Goal: Task Accomplishment & Management: Manage account settings

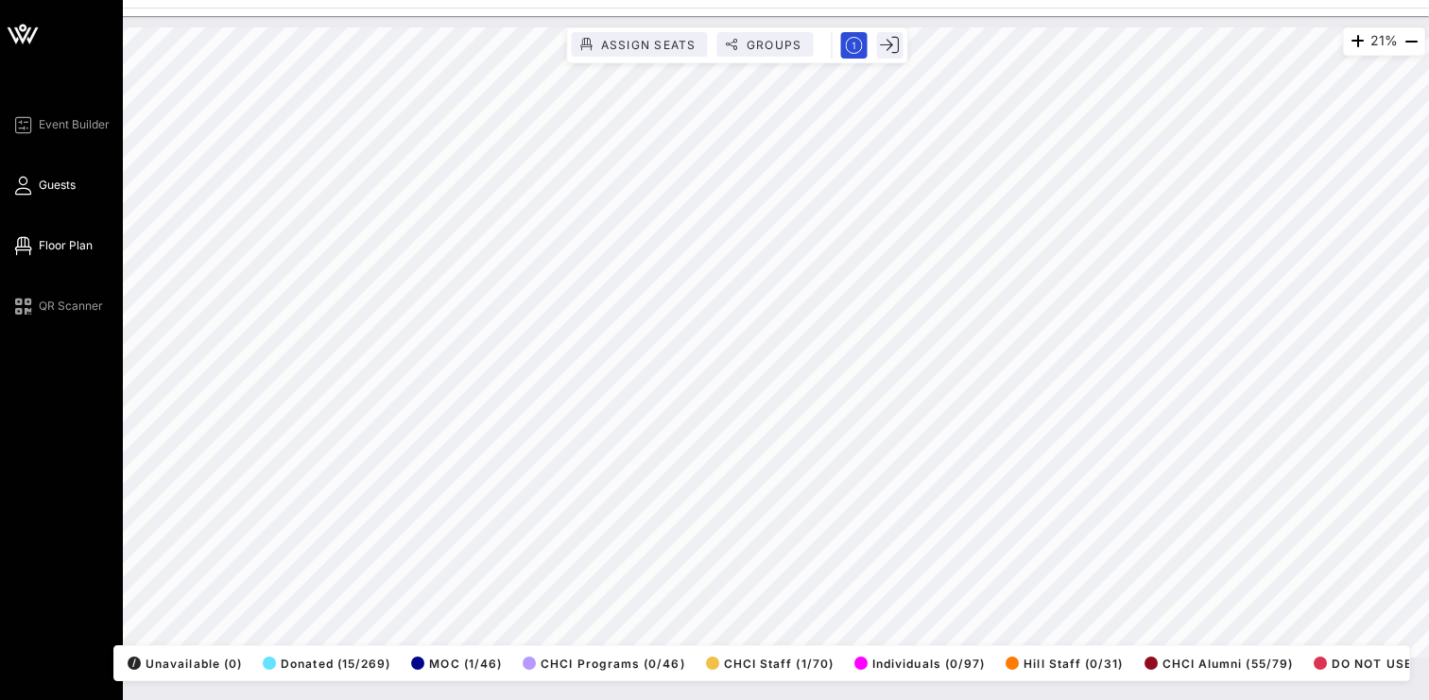
click at [26, 187] on icon at bounding box center [23, 185] width 24 height 3
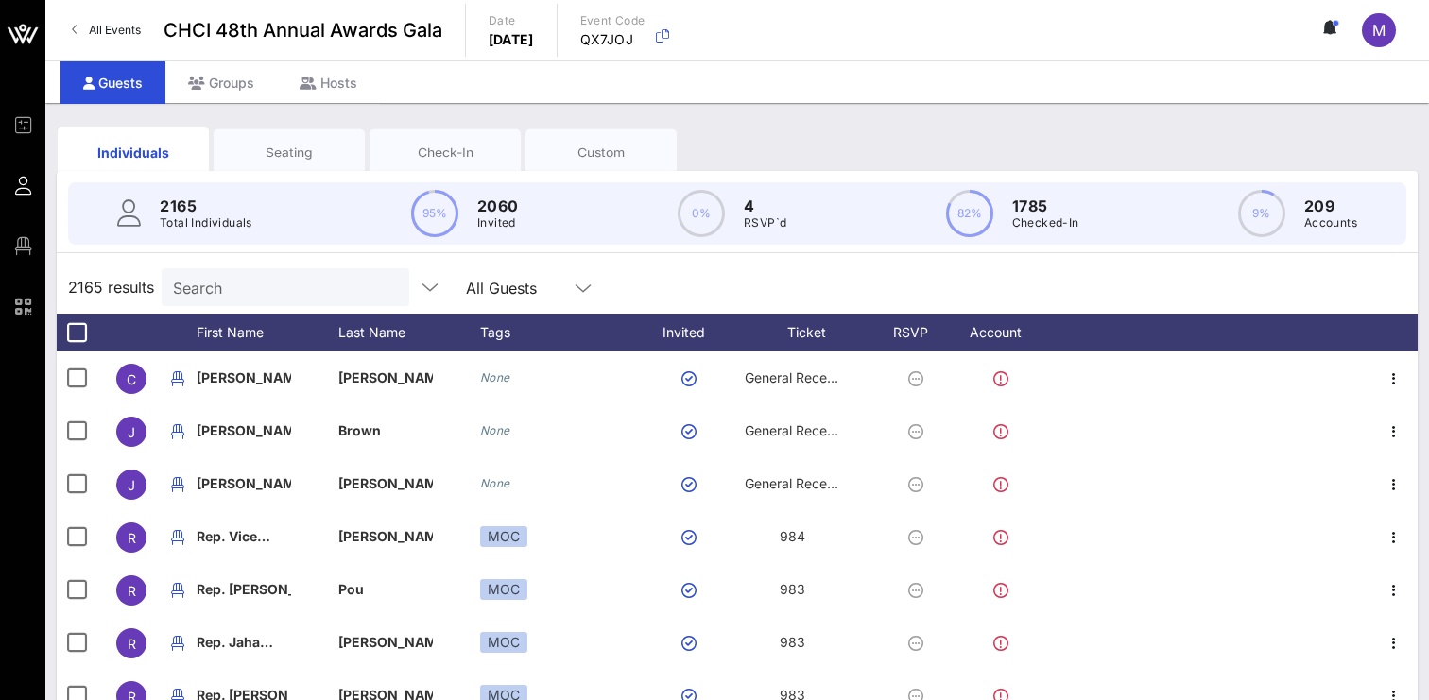
click at [231, 290] on input "Search" at bounding box center [283, 287] width 221 height 25
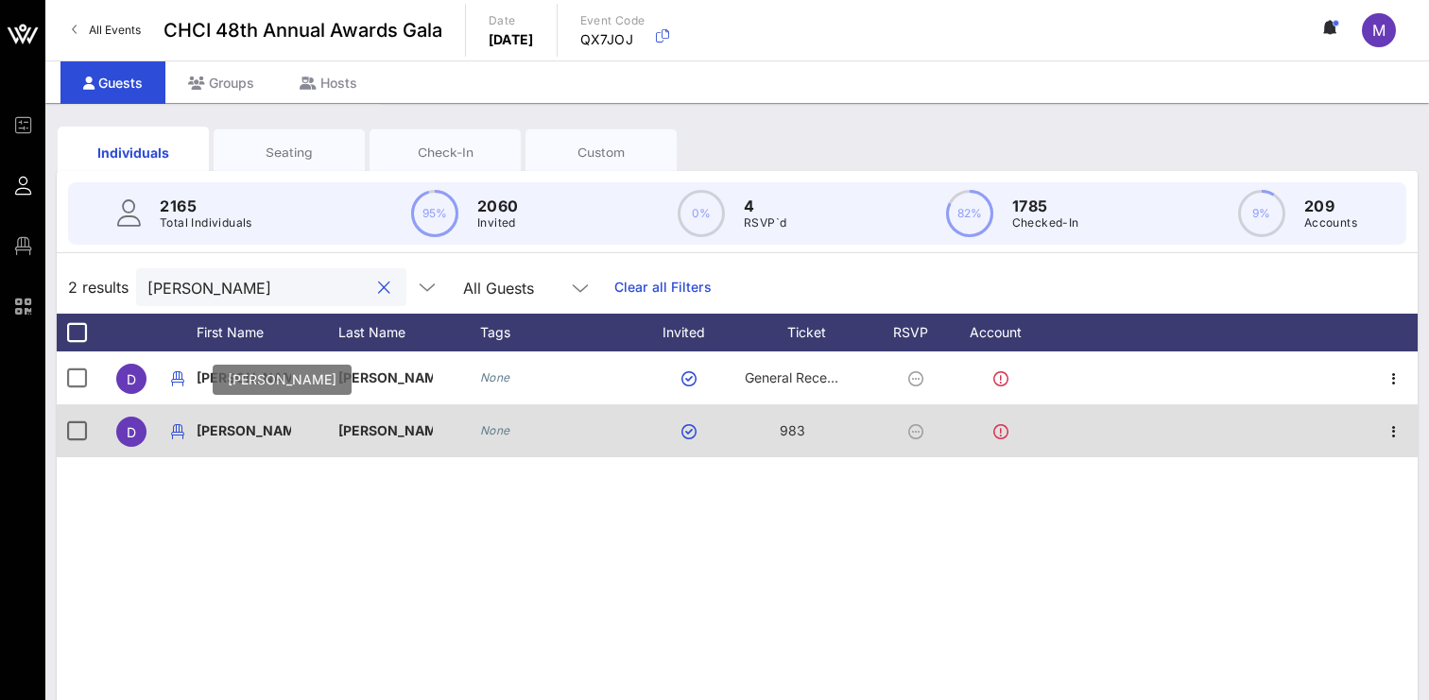
click at [267, 431] on p "[PERSON_NAME]" at bounding box center [244, 430] width 95 height 53
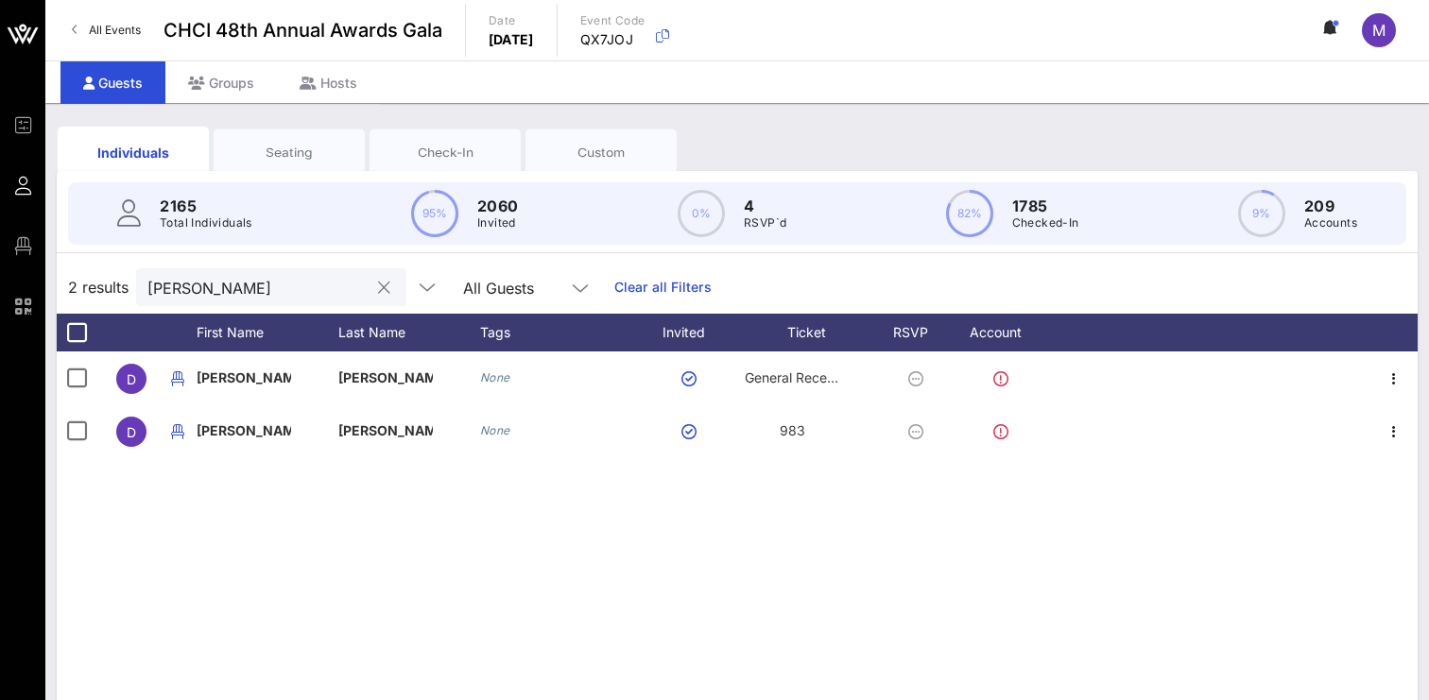
click at [248, 296] on input "[PERSON_NAME]" at bounding box center [257, 287] width 221 height 25
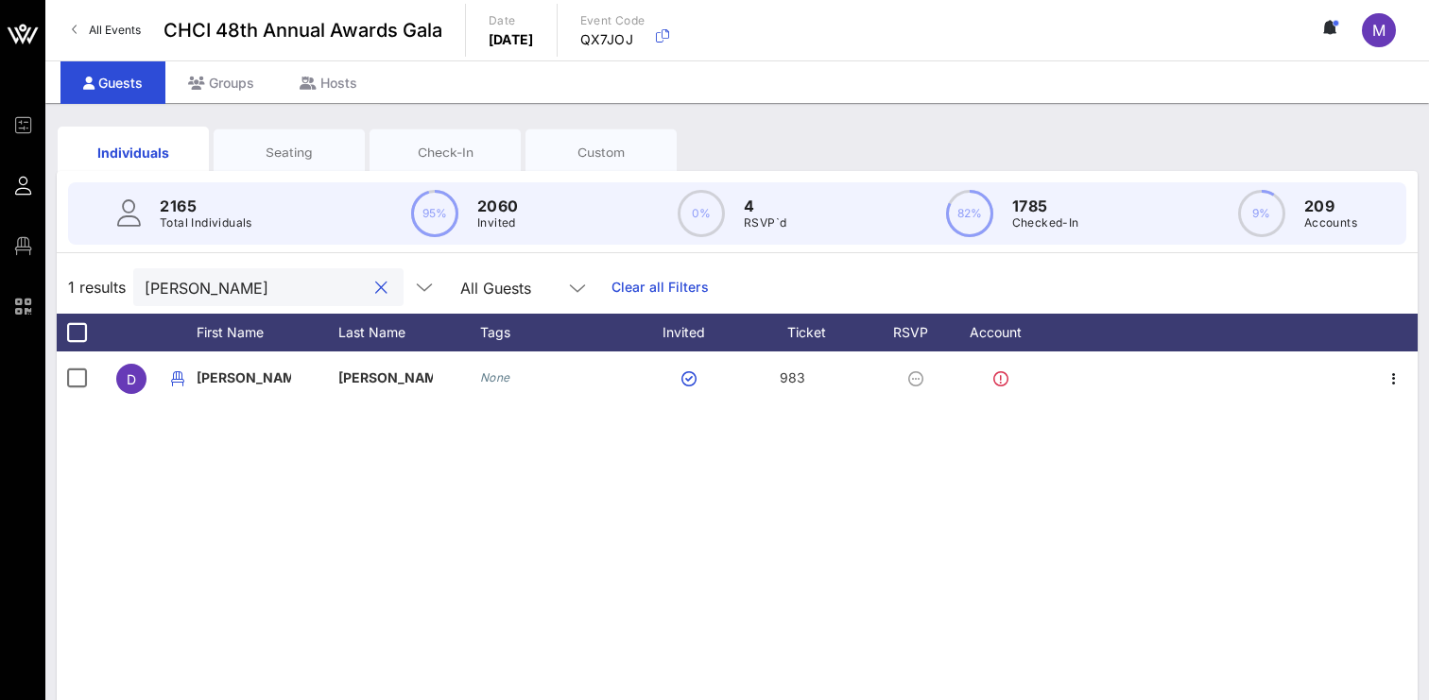
type input "[PERSON_NAME]"
click at [284, 156] on div "Seating" at bounding box center [289, 153] width 123 height 18
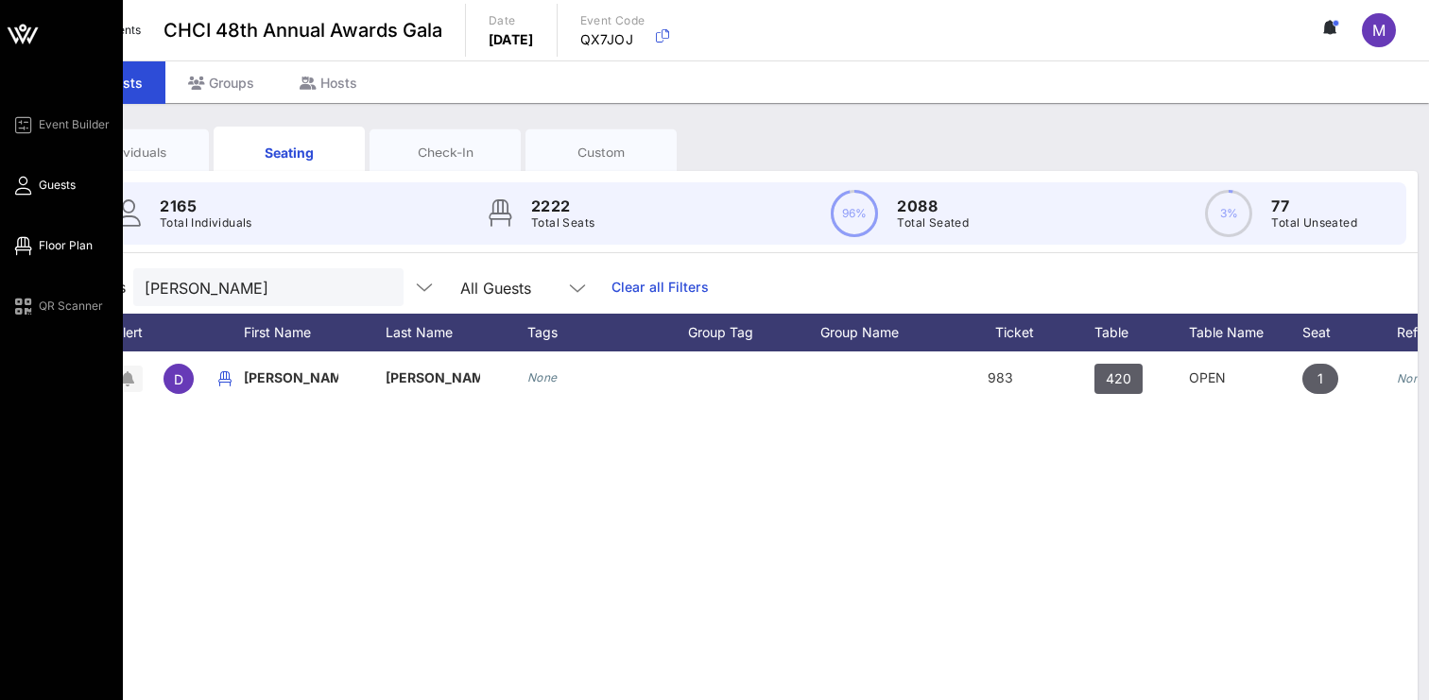
click at [22, 245] on icon at bounding box center [23, 246] width 24 height 3
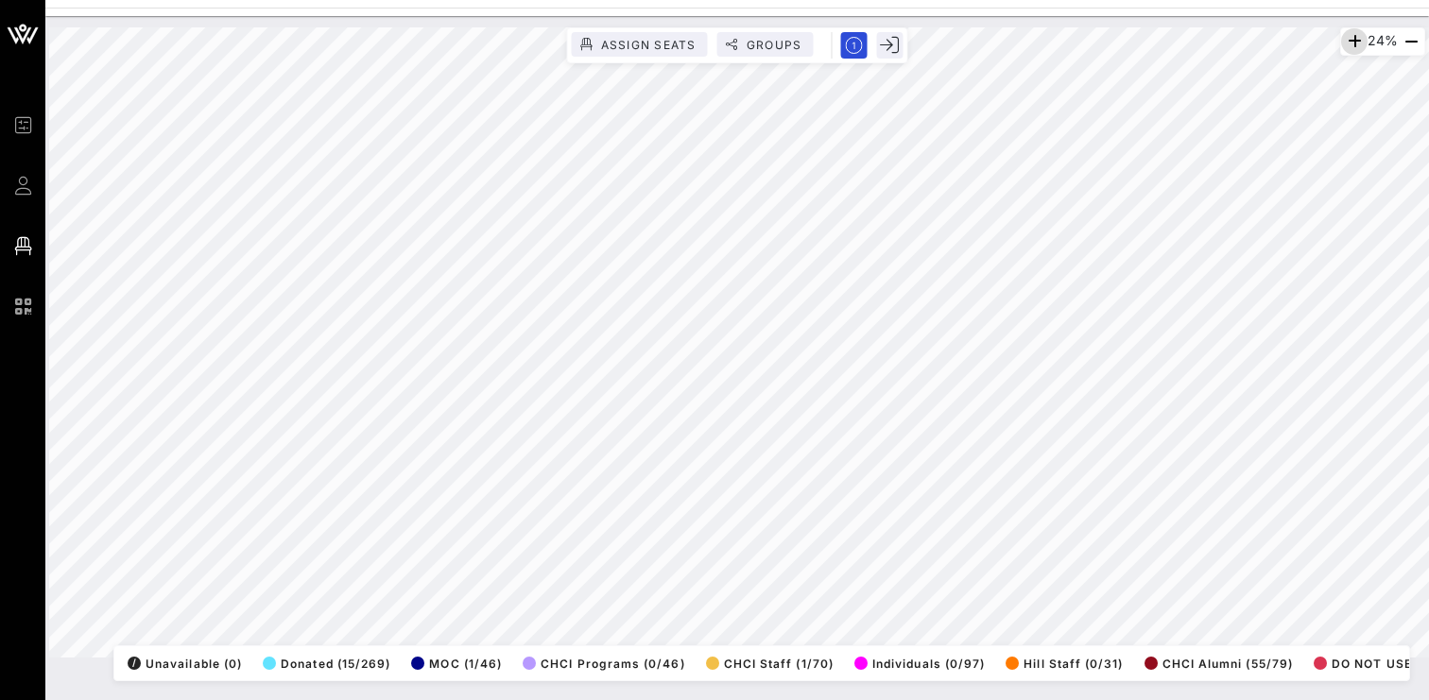
click at [1347, 41] on icon "button" at bounding box center [1354, 41] width 23 height 23
click at [1347, 41] on icon "button" at bounding box center [1355, 41] width 23 height 23
click at [1347, 41] on icon "button" at bounding box center [1354, 41] width 23 height 23
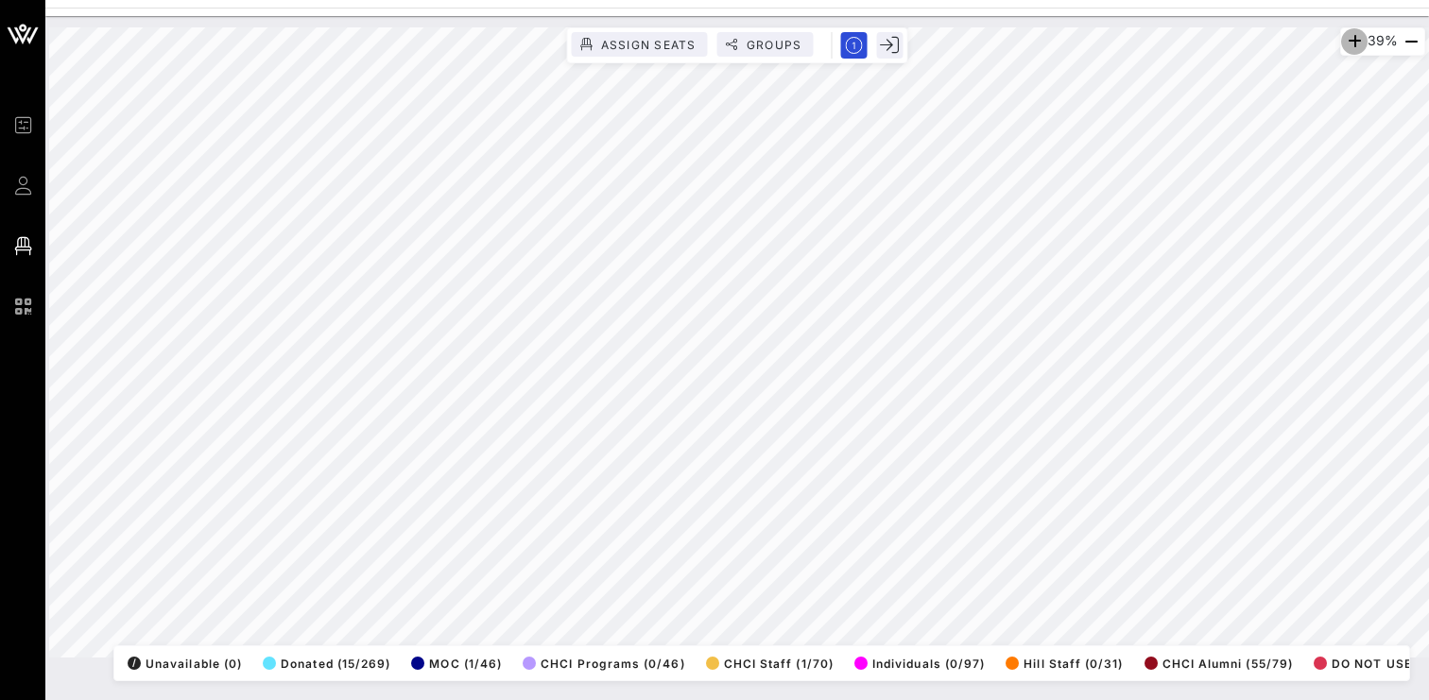
click at [1347, 41] on icon "button" at bounding box center [1354, 41] width 23 height 23
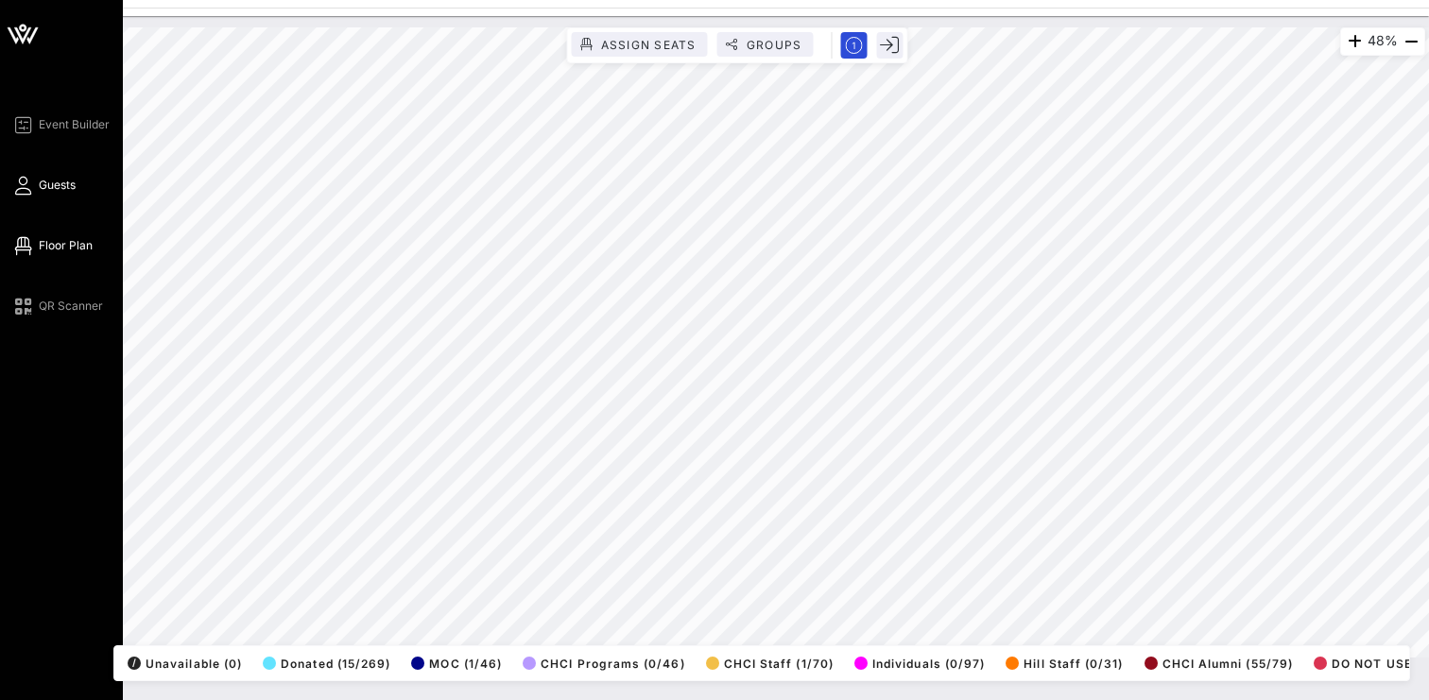
click at [41, 185] on span "Guests" at bounding box center [57, 185] width 37 height 17
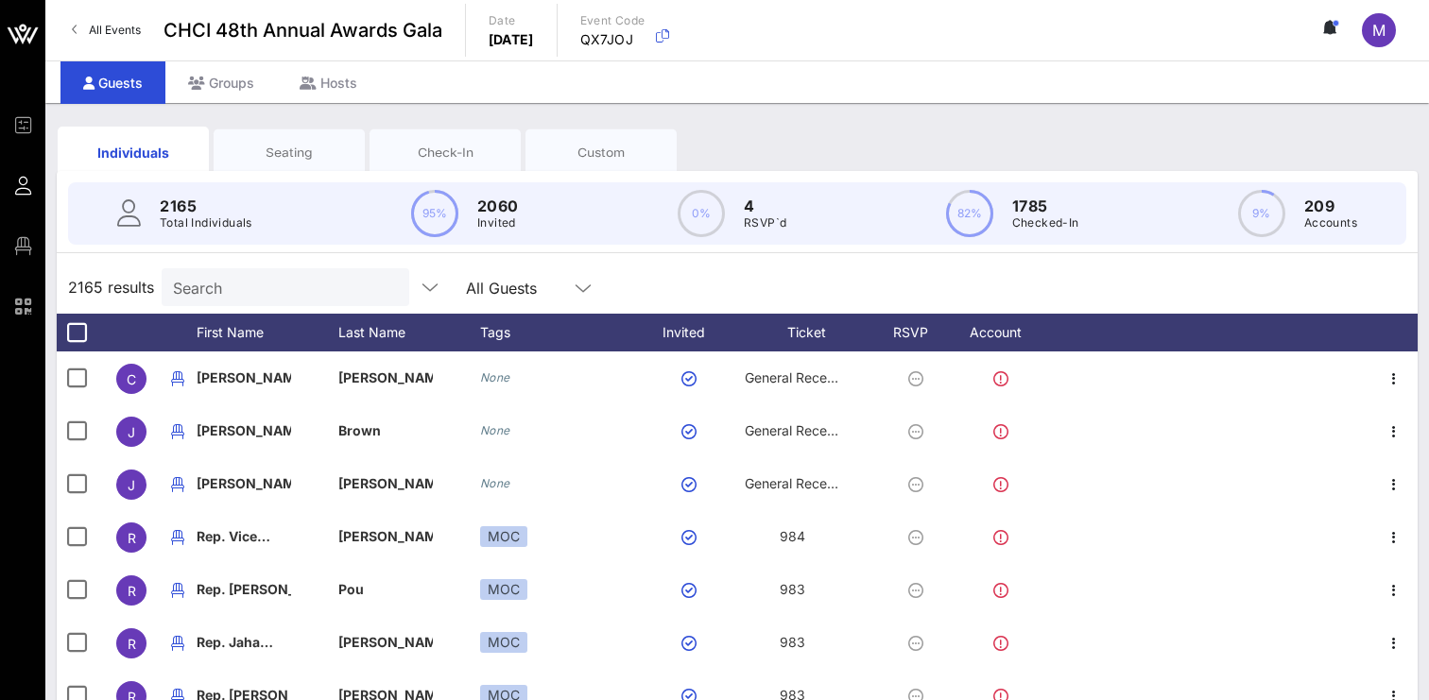
click at [263, 285] on input "Search" at bounding box center [283, 287] width 221 height 25
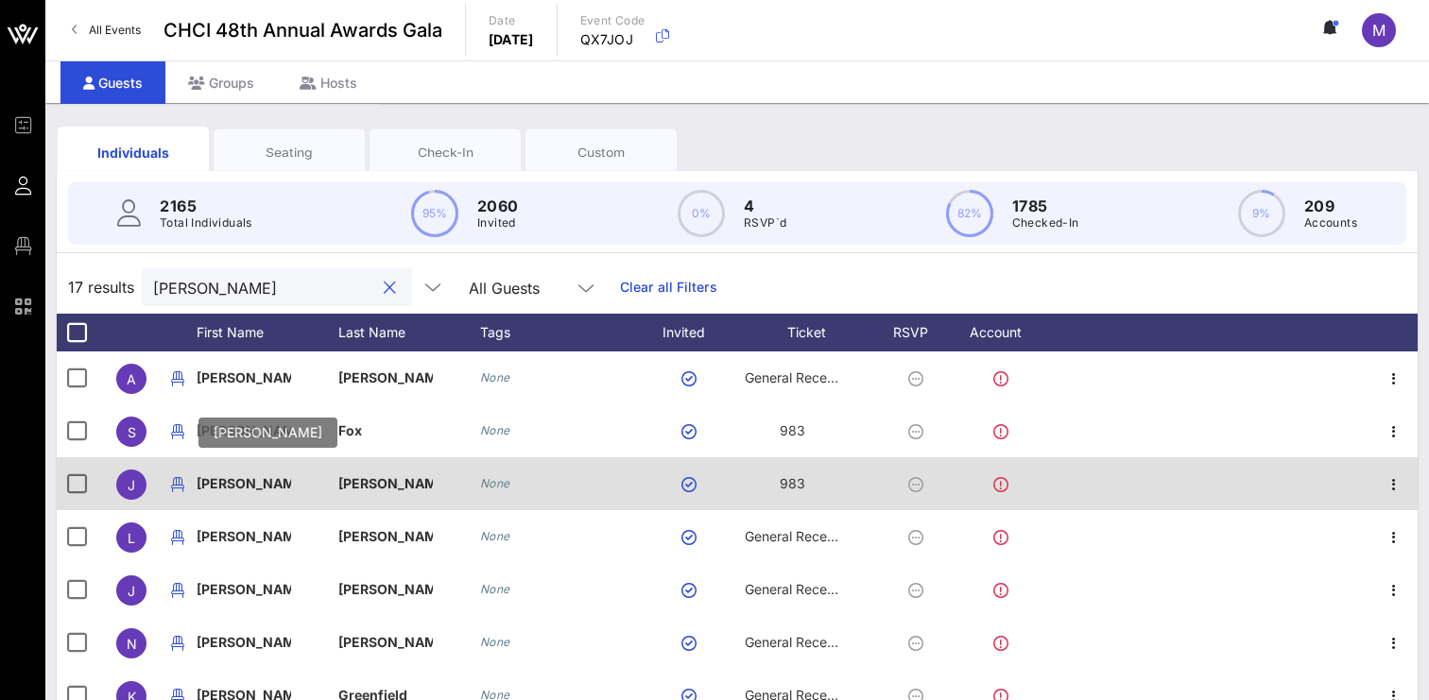
click at [247, 482] on p "[PERSON_NAME]" at bounding box center [244, 483] width 95 height 53
click at [308, 482] on div "[PERSON_NAME]" at bounding box center [268, 491] width 142 height 68
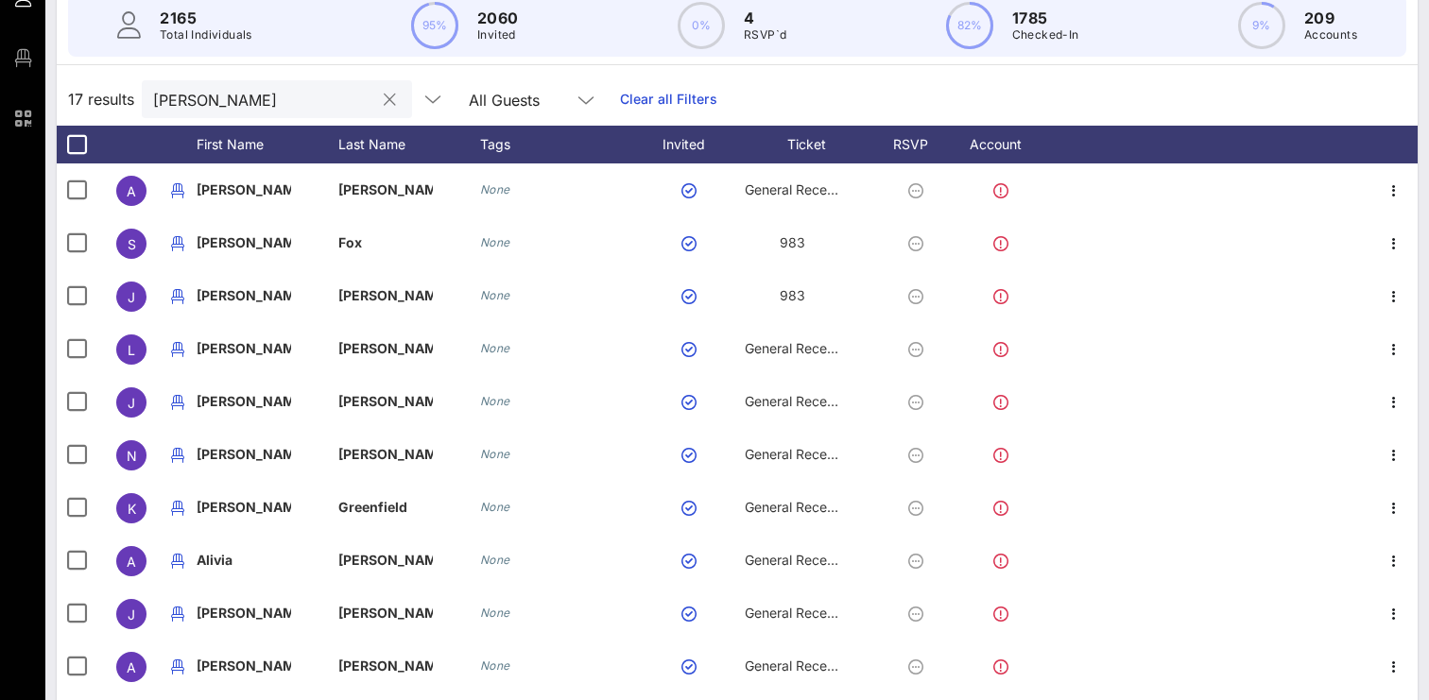
click at [216, 109] on input "[PERSON_NAME]" at bounding box center [263, 99] width 221 height 25
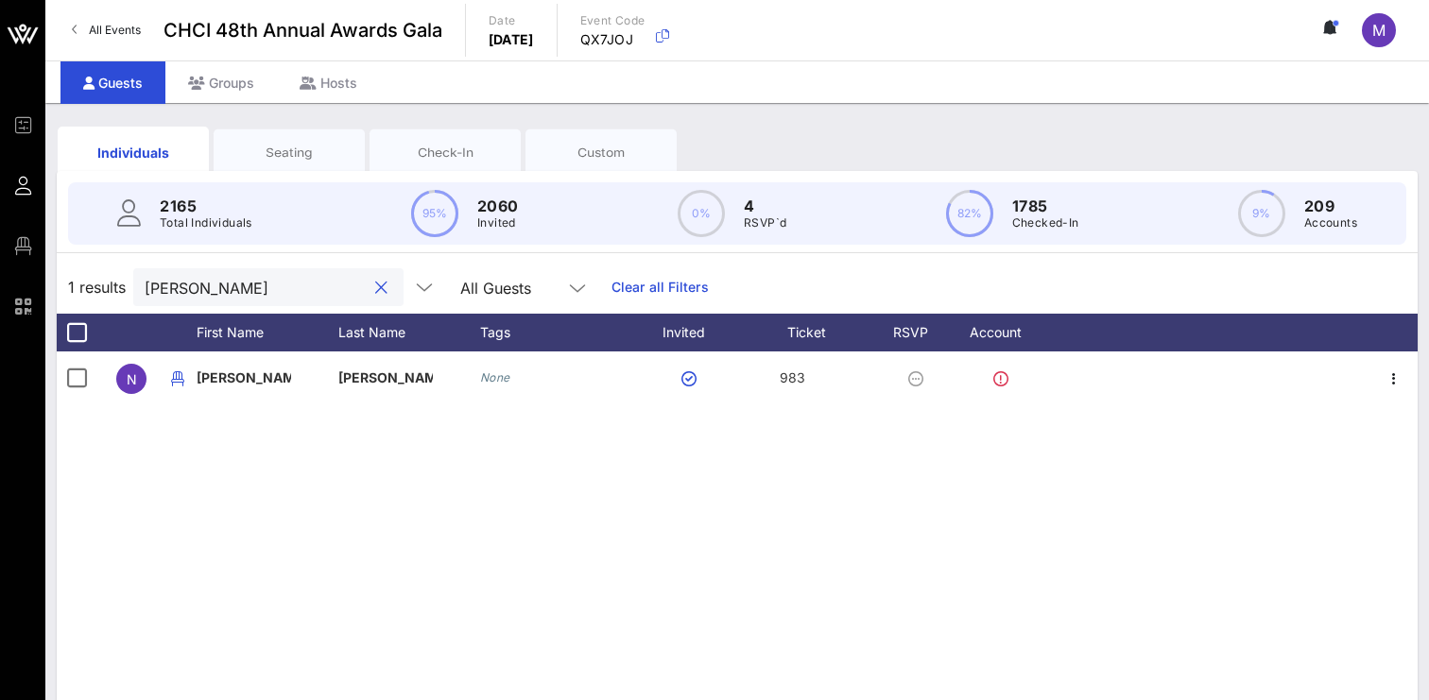
click at [280, 149] on div "Seating" at bounding box center [289, 153] width 123 height 18
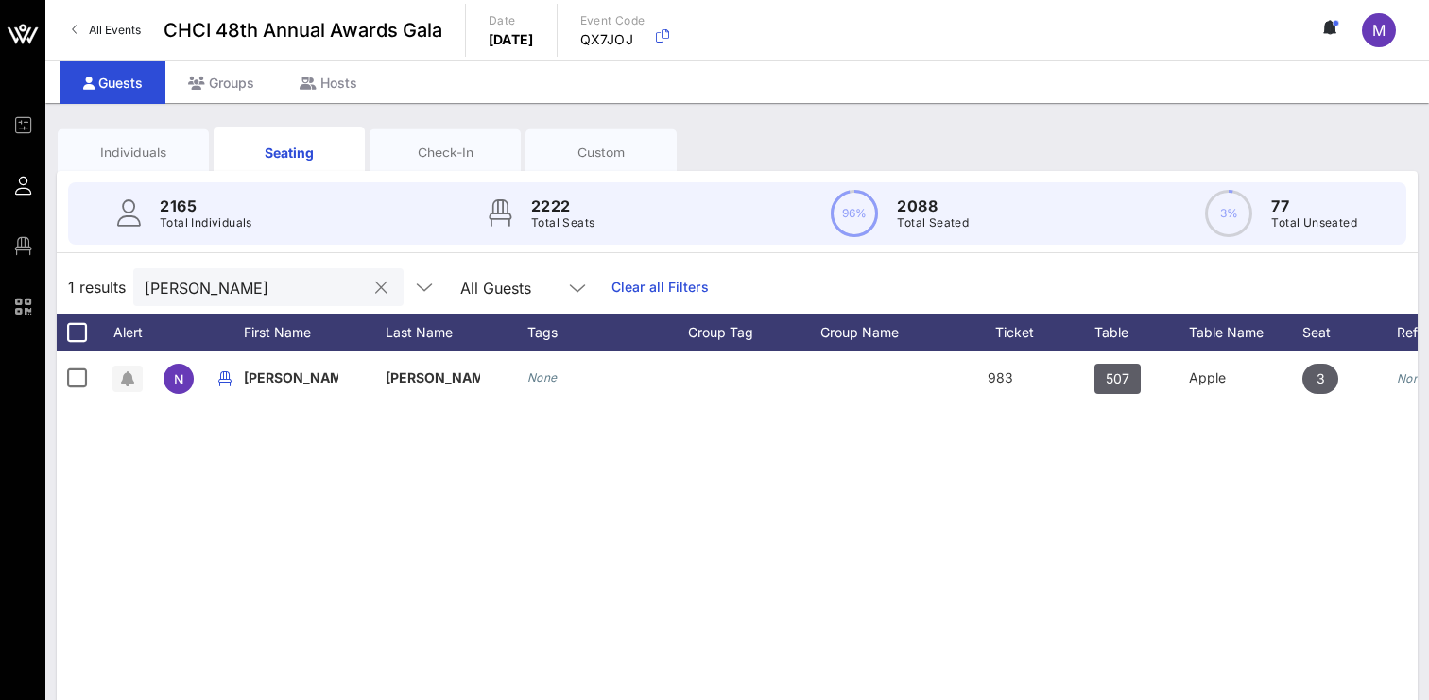
click at [226, 289] on input "[PERSON_NAME]" at bounding box center [255, 287] width 221 height 25
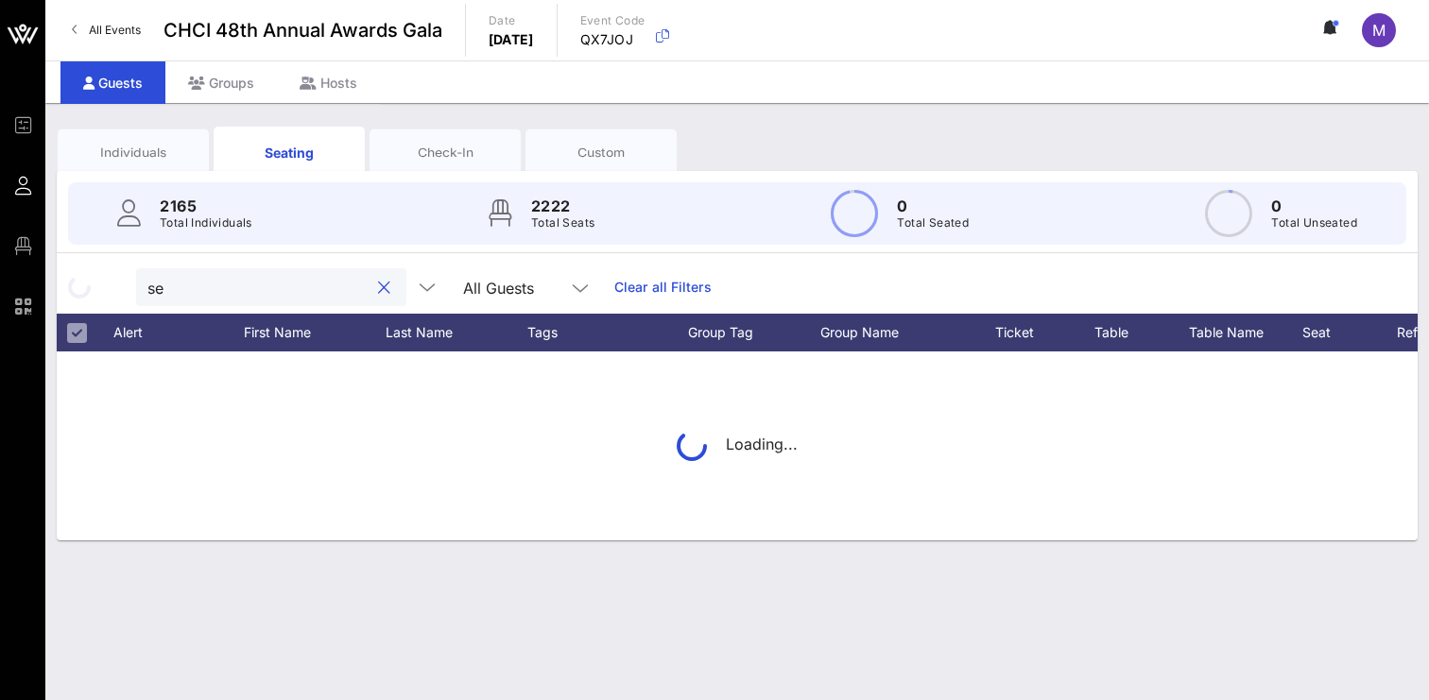
type input "s"
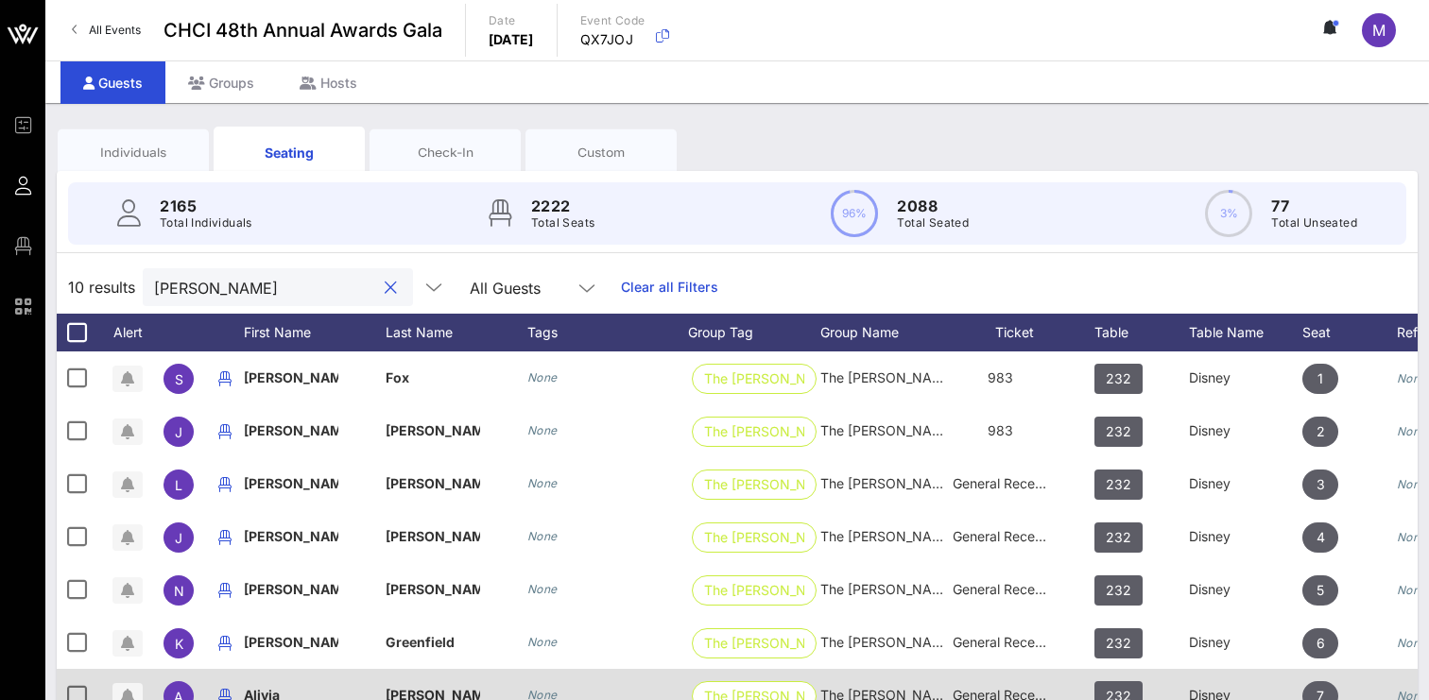
type input "[PERSON_NAME]"
